Goal: Task Accomplishment & Management: Complete application form

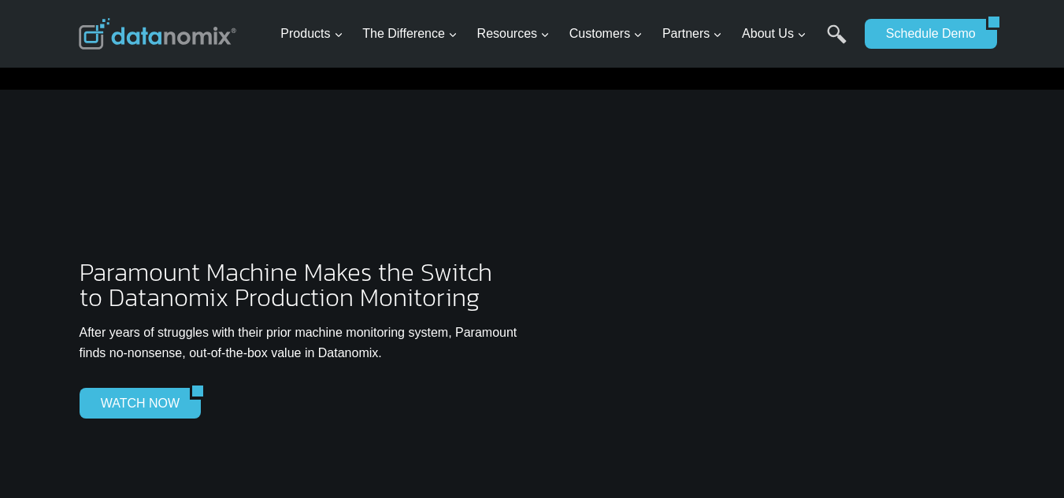
scroll to position [4462, 0]
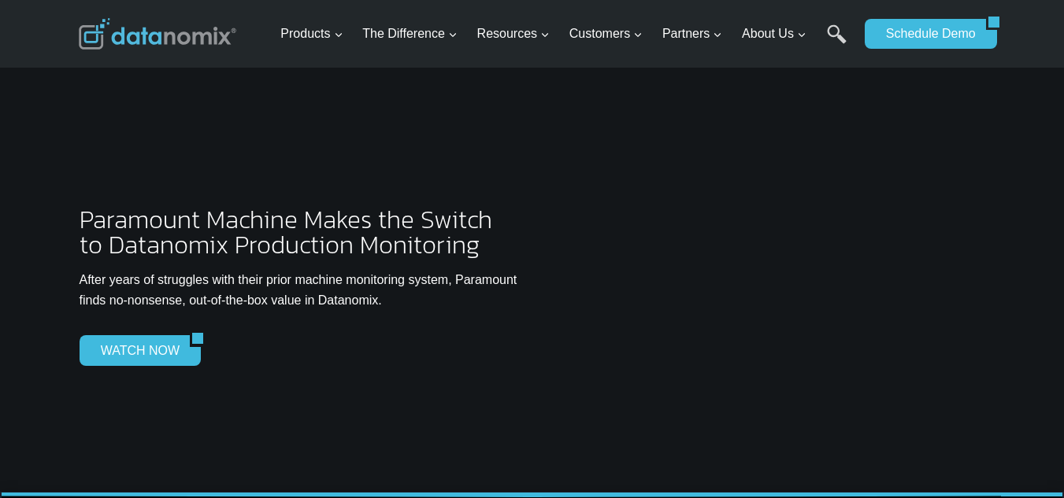
click at [382, 206] on span "Paramount Machine Makes the Switch to Datanomix Production Monitoring" at bounding box center [286, 232] width 413 height 63
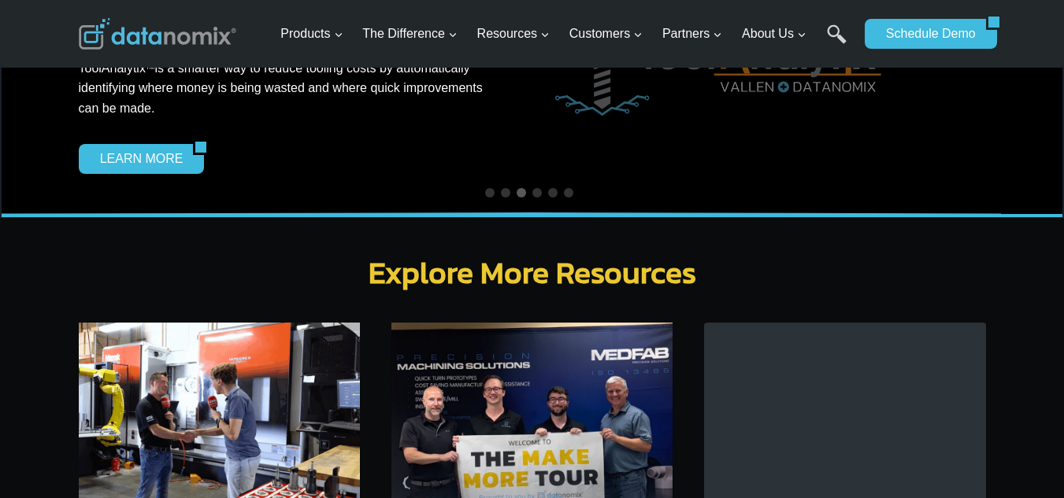
scroll to position [5039, 0]
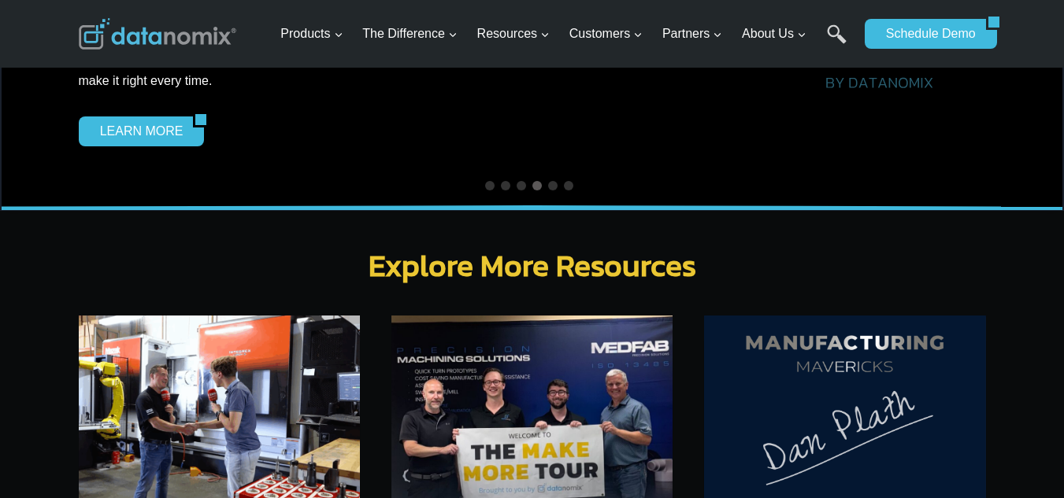
click at [921, 365] on img at bounding box center [844, 409] width 281 height 187
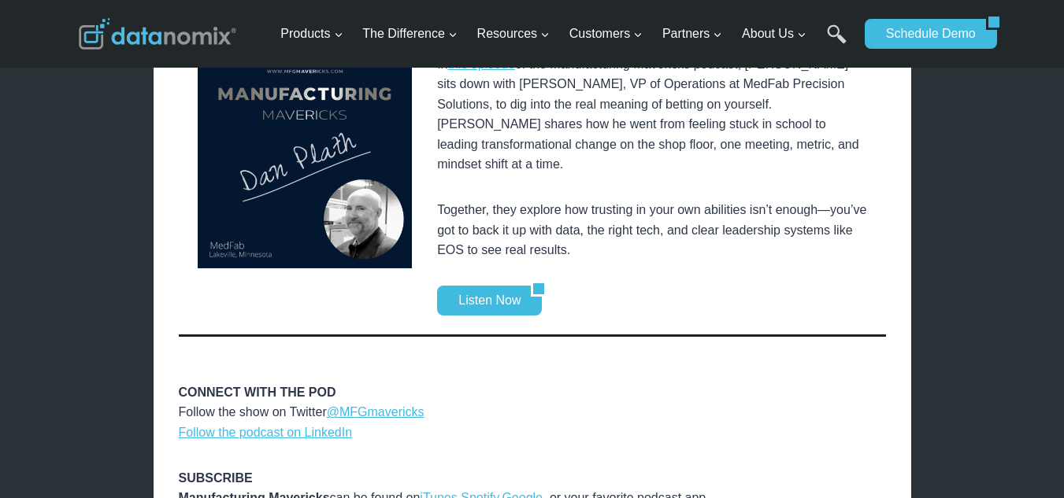
scroll to position [472, 0]
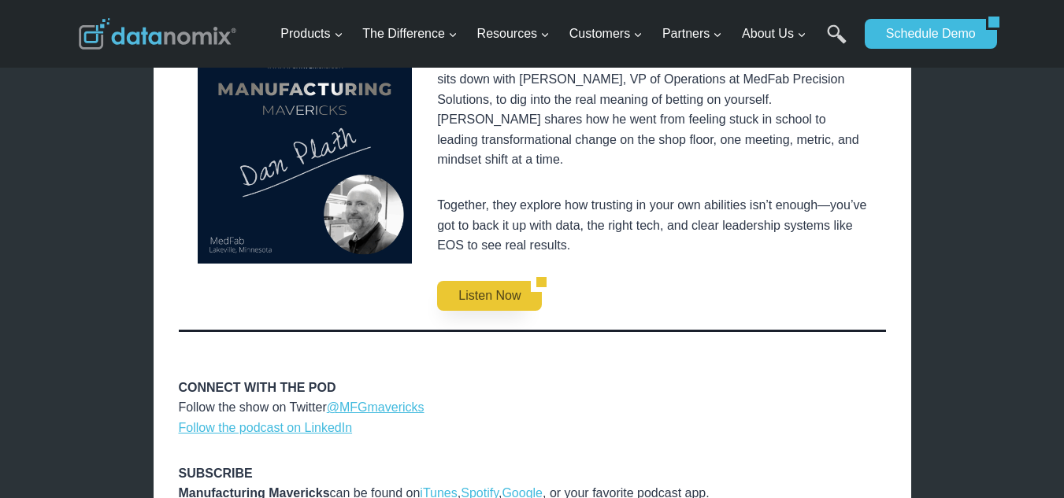
click at [460, 285] on link "Listen Now" at bounding box center [484, 296] width 94 height 30
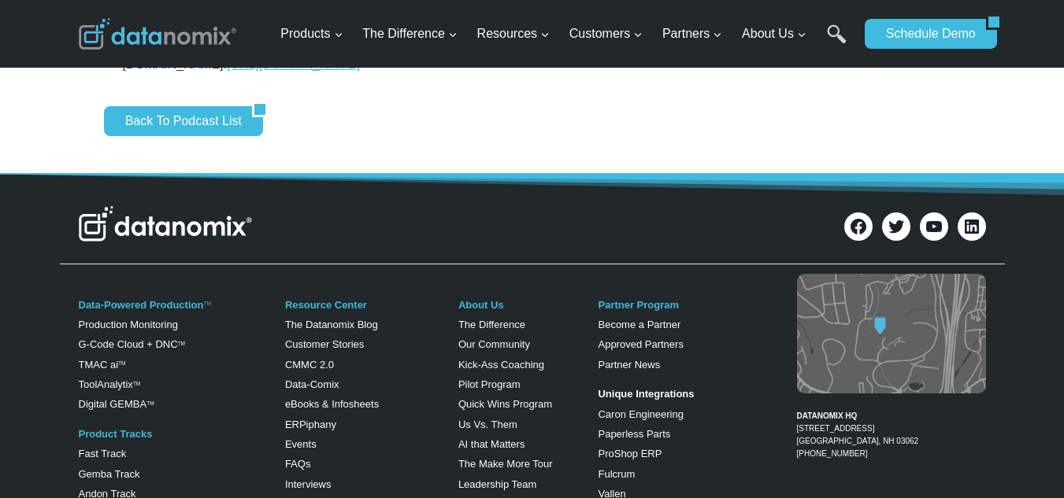
scroll to position [1417, 0]
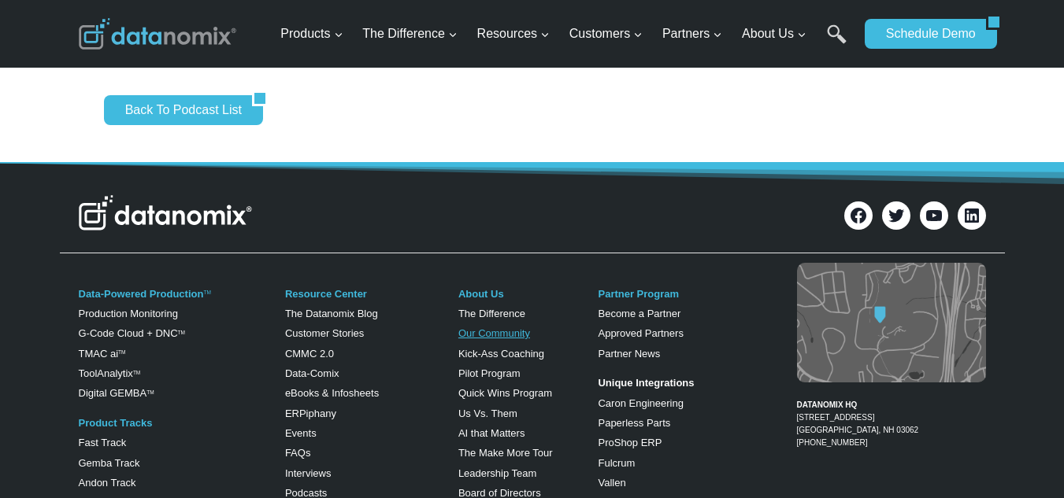
click at [506, 328] on link "Our Community" at bounding box center [494, 334] width 72 height 12
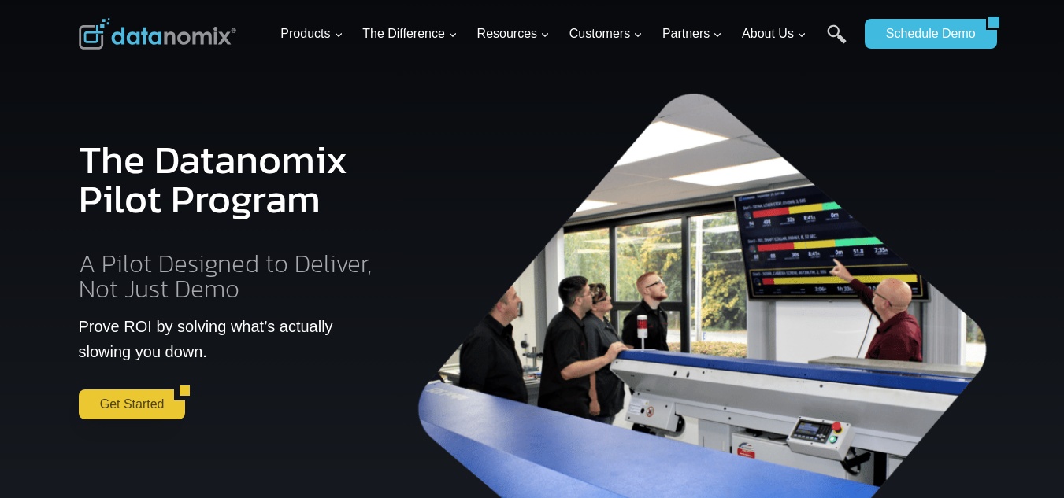
click at [120, 412] on link "Get Started" at bounding box center [127, 405] width 96 height 30
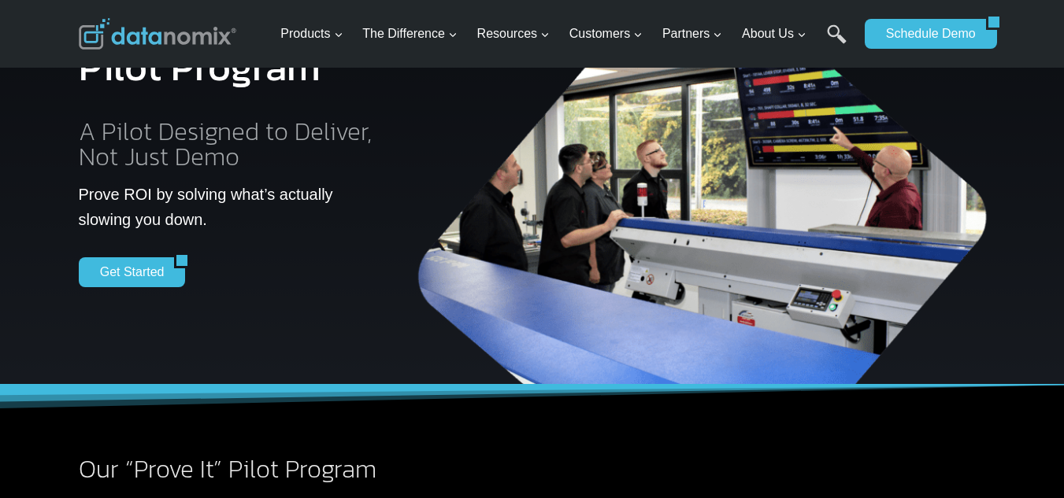
scroll to position [130, 0]
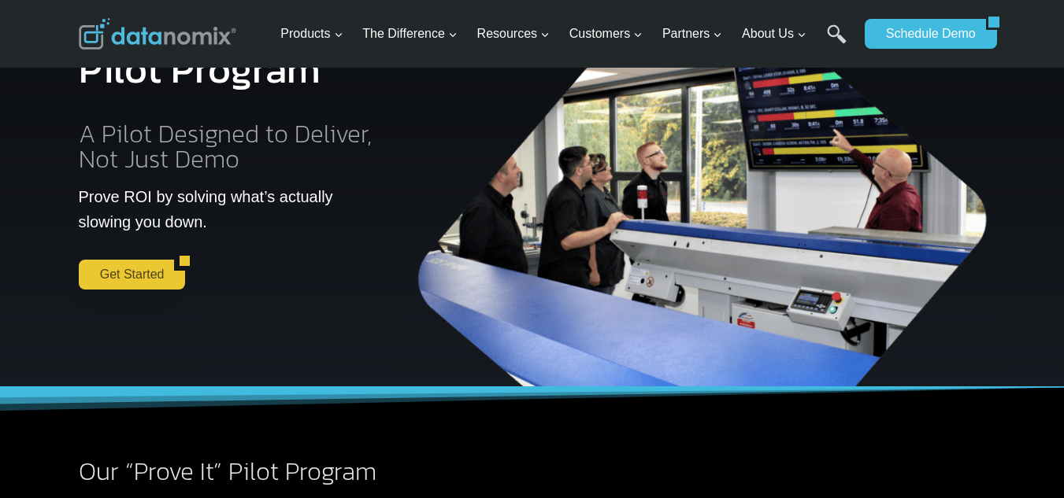
click at [121, 277] on link "Get Started" at bounding box center [127, 275] width 96 height 30
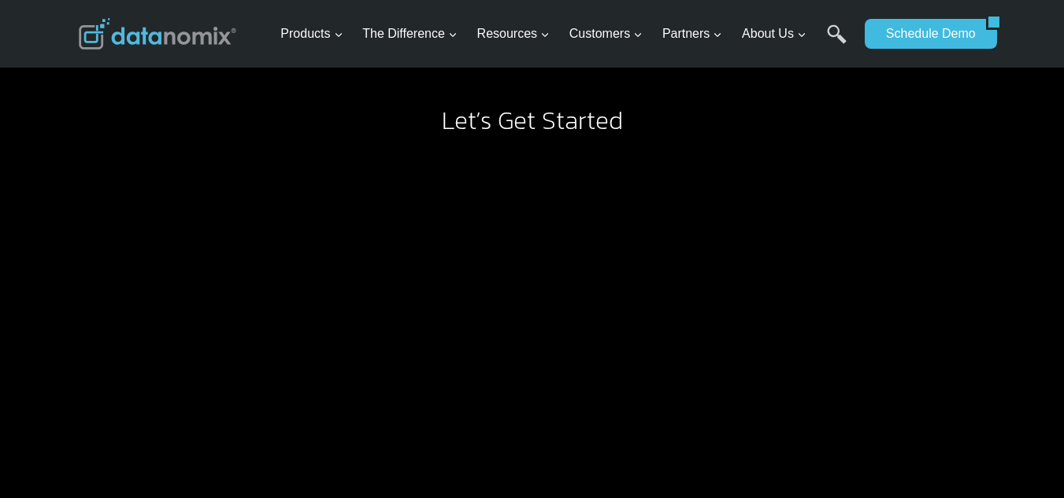
scroll to position [1652, 0]
